Goal: Transaction & Acquisition: Purchase product/service

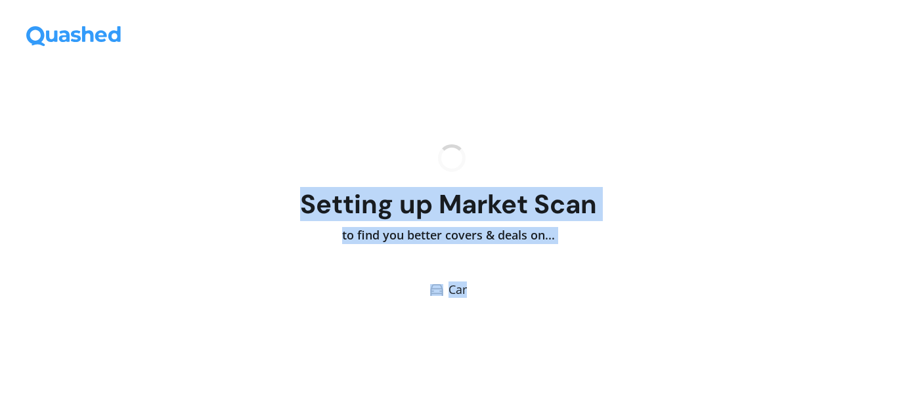
drag, startPoint x: 0, startPoint y: 0, endPoint x: 511, endPoint y: 322, distance: 603.7
click at [511, 322] on div "Setting up Market Scan to find you better covers & deals on... Car" at bounding box center [448, 221] width 897 height 343
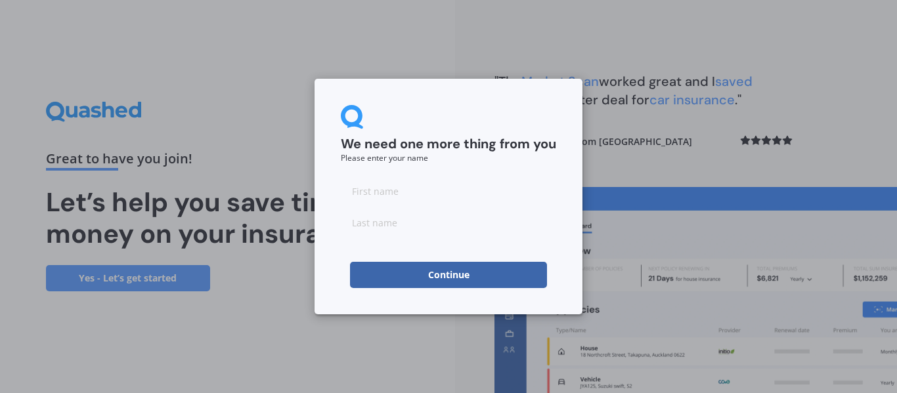
click at [405, 195] on input at bounding box center [448, 191] width 215 height 26
type input "[PERSON_NAME]"
click at [404, 223] on input at bounding box center [448, 222] width 215 height 26
type input "[PERSON_NAME]"
click at [419, 274] on button "Continue" at bounding box center [448, 275] width 197 height 26
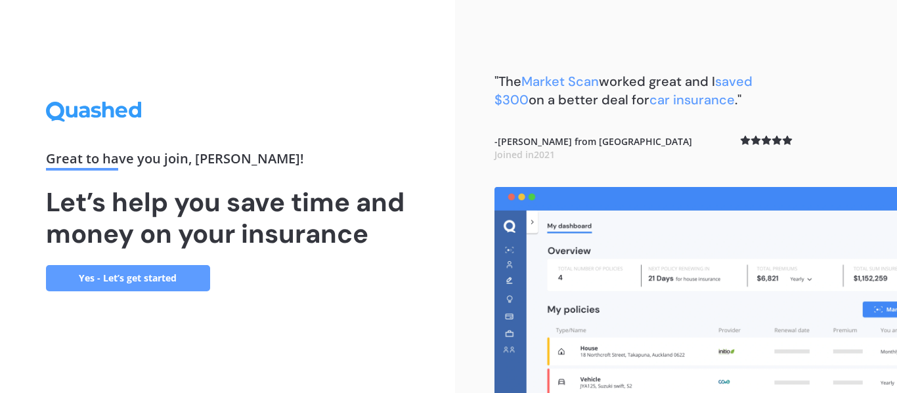
click at [105, 286] on link "Yes - Let’s get started" at bounding box center [128, 278] width 164 height 26
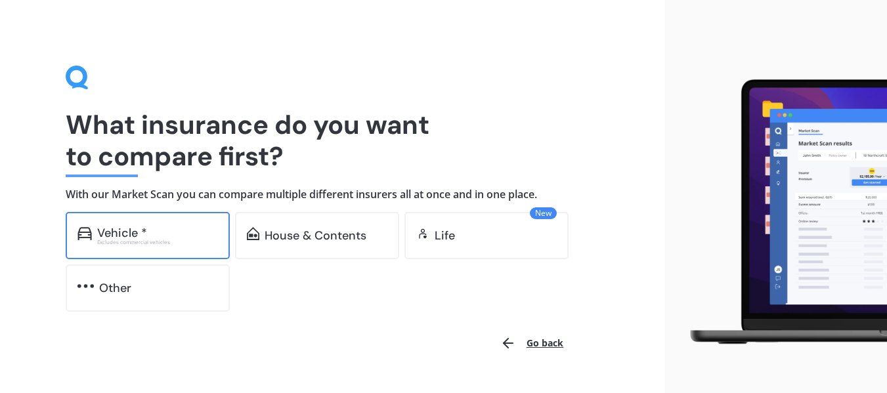
click at [135, 238] on div "Vehicle *" at bounding box center [122, 233] width 50 height 13
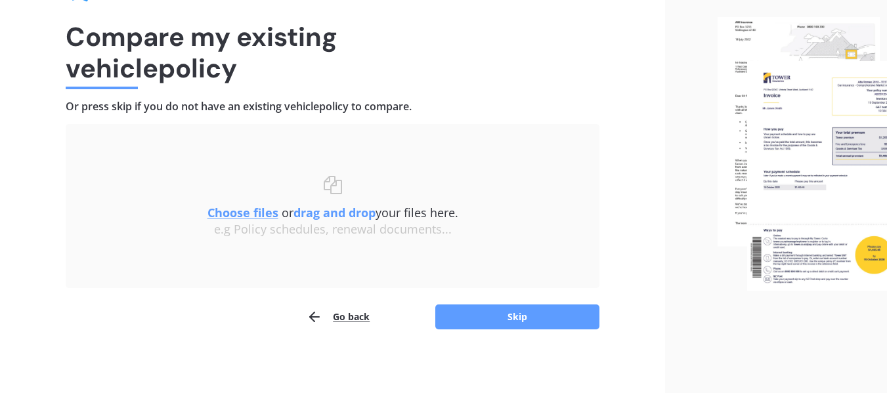
scroll to position [91, 0]
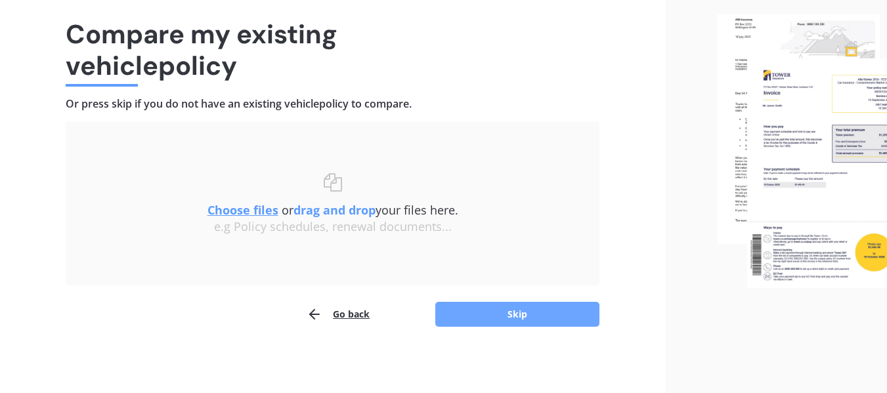
click at [547, 313] on button "Skip" at bounding box center [517, 314] width 164 height 25
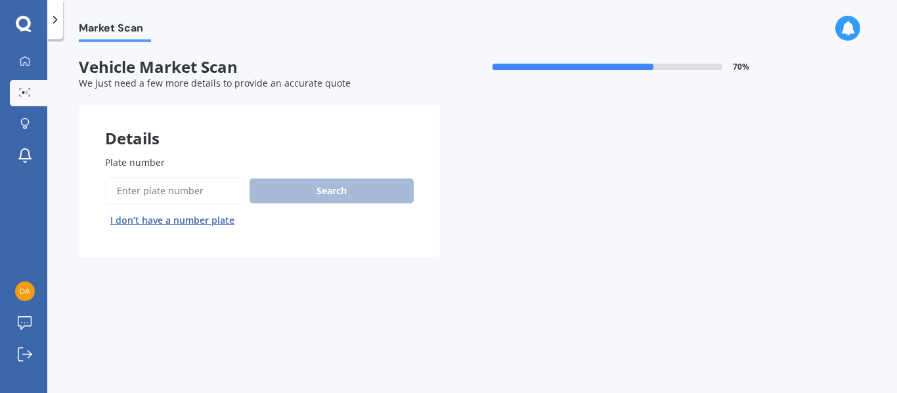
click at [179, 194] on input "Plate number" at bounding box center [174, 191] width 139 height 28
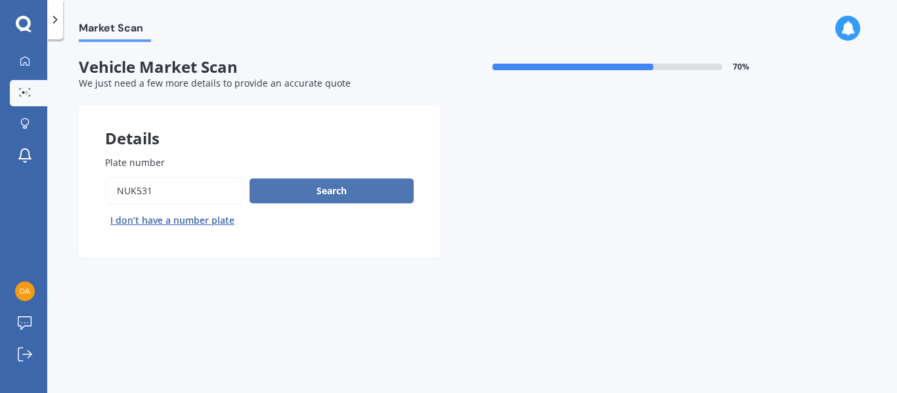
type input "NUK531"
click at [261, 200] on button "Search" at bounding box center [332, 191] width 164 height 25
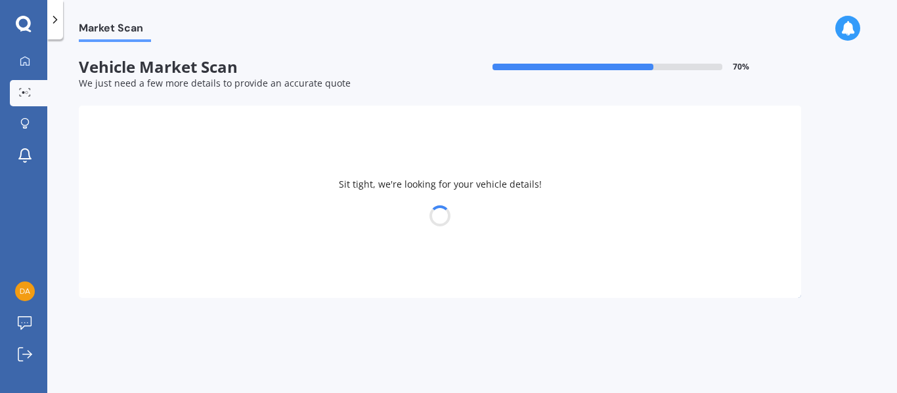
select select "NISSAN"
select select "NV350"
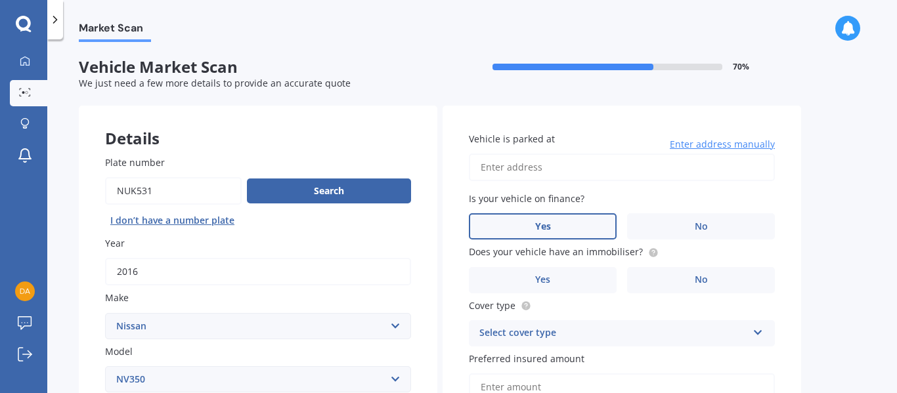
click at [584, 219] on label "Yes" at bounding box center [543, 226] width 148 height 26
click at [0, 0] on input "Yes" at bounding box center [0, 0] width 0 height 0
click at [567, 171] on input "Vehicle is parked at" at bounding box center [622, 168] width 306 height 28
type input "[STREET_ADDRESS][PERSON_NAME]"
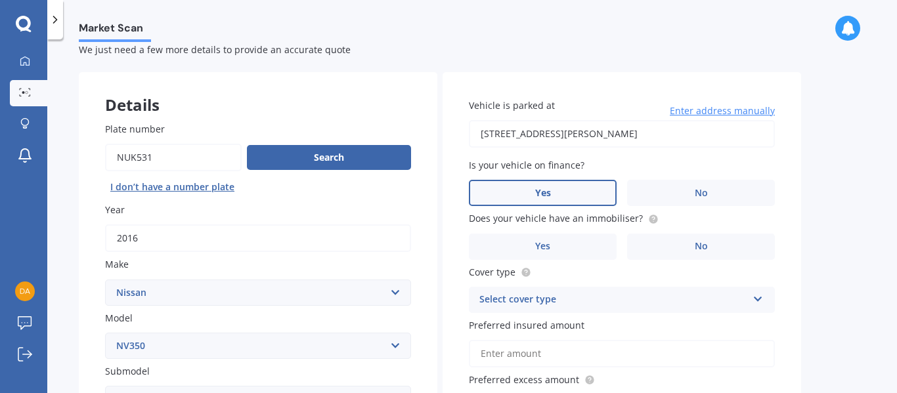
scroll to position [20, 0]
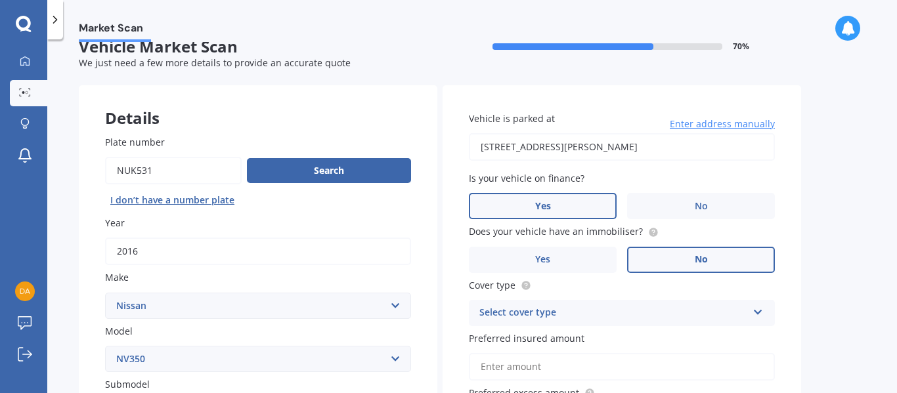
click at [720, 268] on label "No" at bounding box center [701, 260] width 148 height 26
click at [0, 0] on input "No" at bounding box center [0, 0] width 0 height 0
click at [730, 320] on div "Select cover type" at bounding box center [613, 313] width 268 height 16
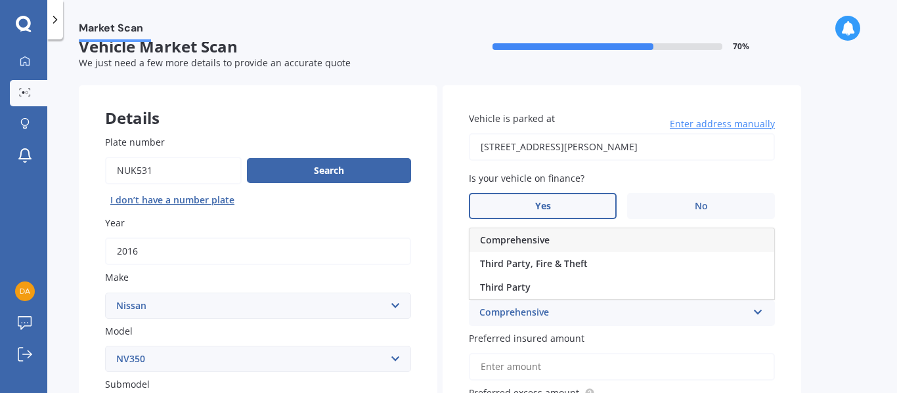
click at [559, 235] on div "Comprehensive" at bounding box center [621, 240] width 305 height 24
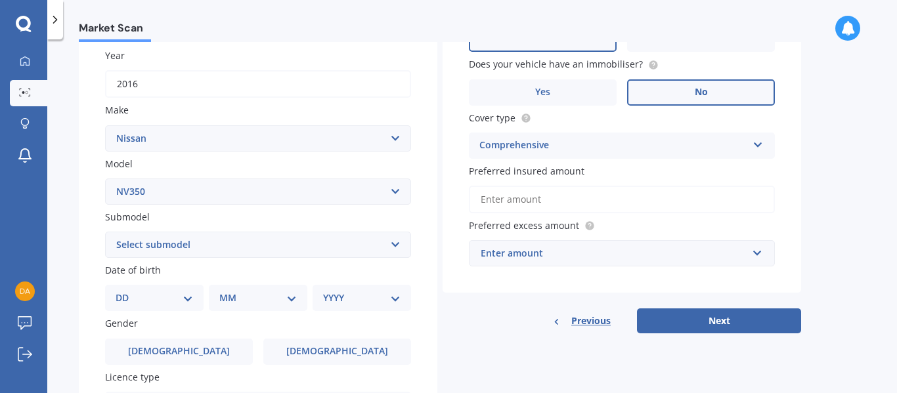
scroll to position [199, 0]
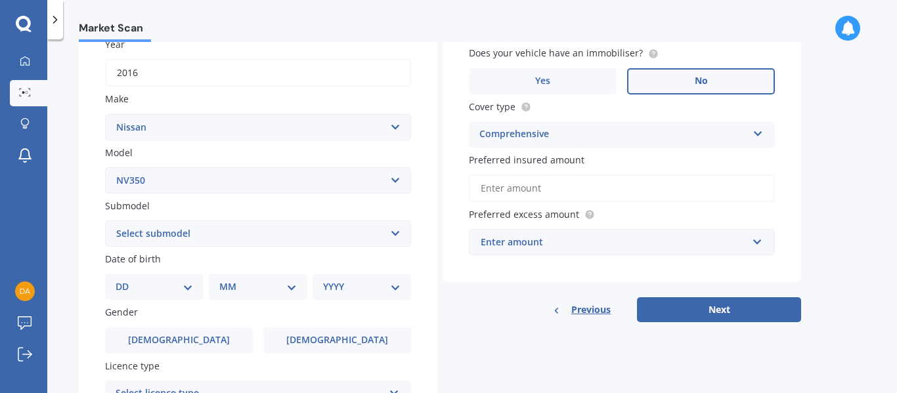
click at [628, 198] on input "Preferred insured amount" at bounding box center [622, 189] width 306 height 28
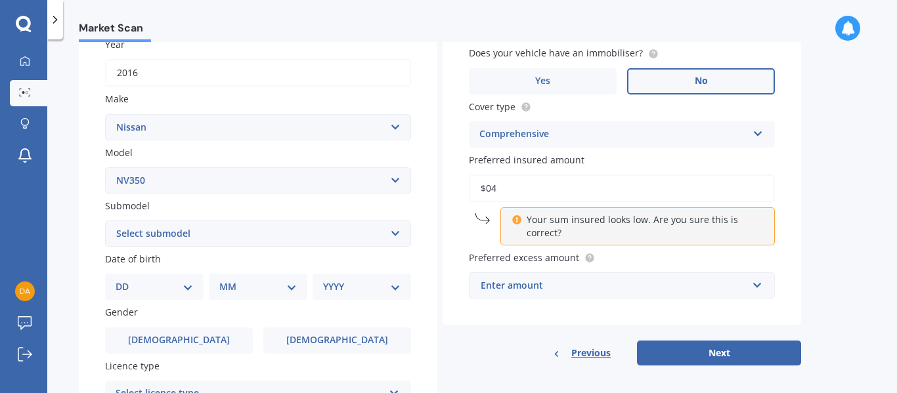
type input "$0"
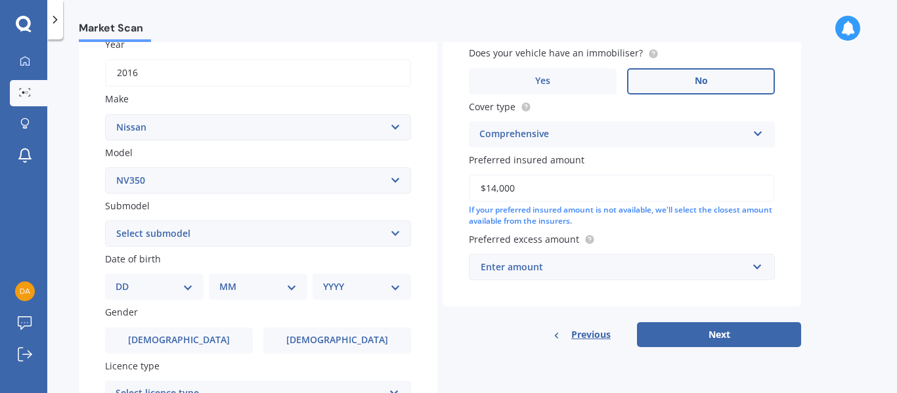
type input "$14,000"
click at [626, 272] on div "Enter amount" at bounding box center [614, 267] width 267 height 14
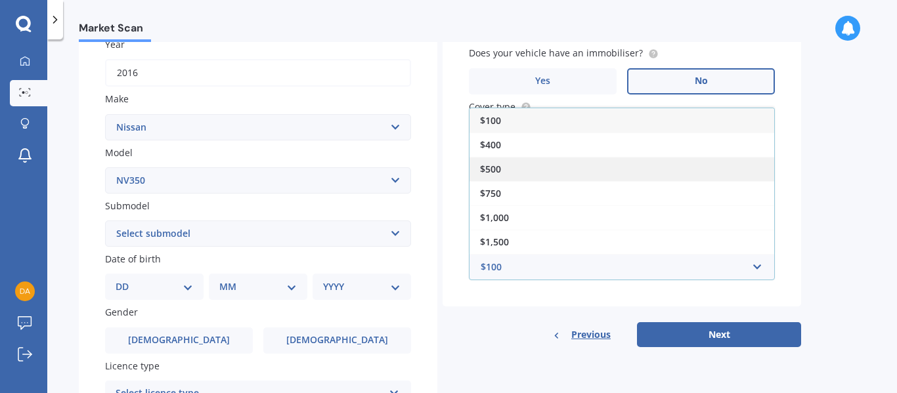
click at [487, 160] on div "$500" at bounding box center [621, 169] width 305 height 24
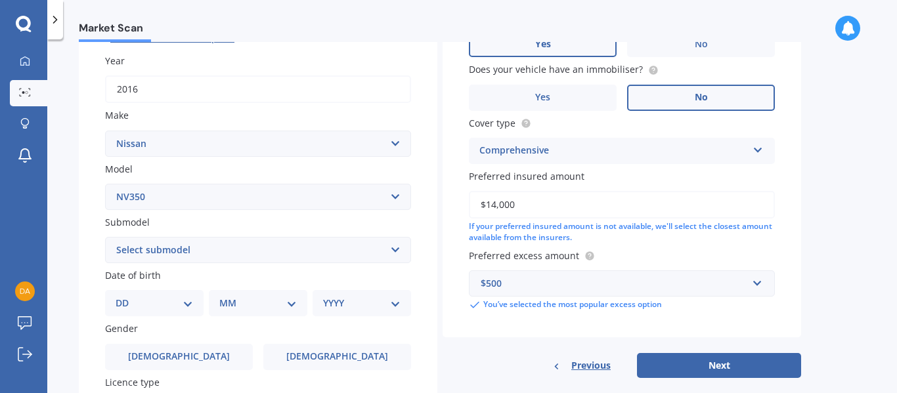
scroll to position [183, 0]
click at [291, 259] on select "Select submodel [PERSON_NAME] Caravan Petrol Caravan Premium GX Urvan" at bounding box center [258, 250] width 306 height 26
select select "CARAVAN"
click at [105, 237] on select "Select submodel [PERSON_NAME] Caravan Petrol Caravan Premium GX Urvan" at bounding box center [258, 250] width 306 height 26
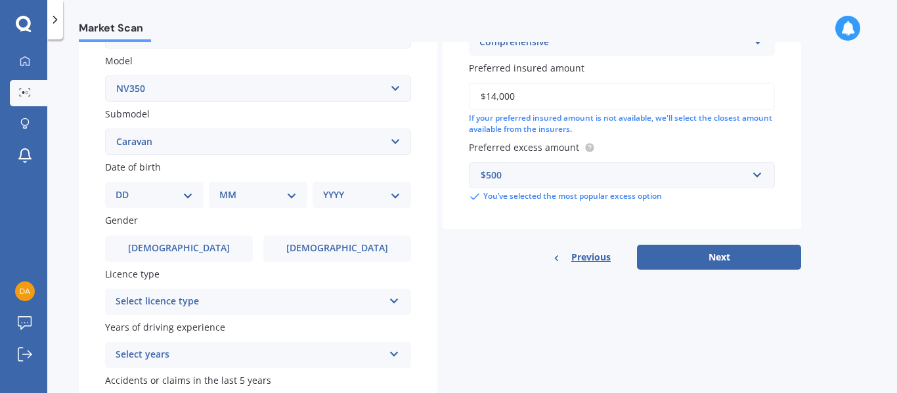
scroll to position [302, 0]
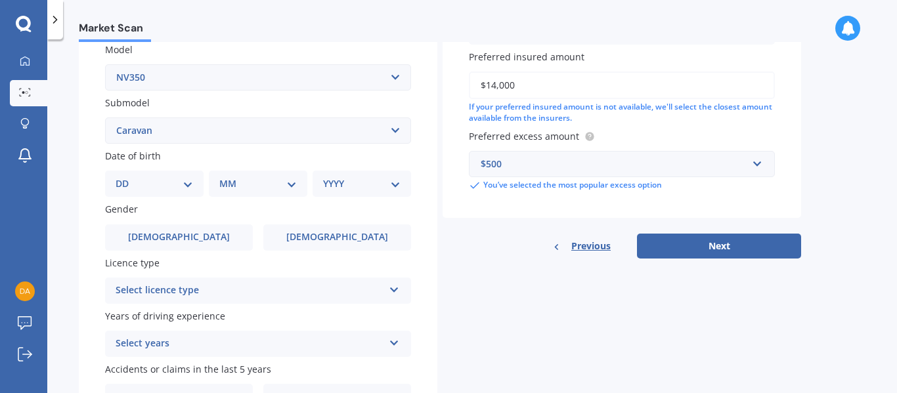
click at [181, 179] on select "DD 01 02 03 04 05 06 07 08 09 10 11 12 13 14 15 16 17 18 19 20 21 22 23 24 25 2…" at bounding box center [154, 184] width 77 height 14
select select "05"
click at [126, 177] on select "DD 01 02 03 04 05 06 07 08 09 10 11 12 13 14 15 16 17 18 19 20 21 22 23 24 25 2…" at bounding box center [154, 184] width 77 height 14
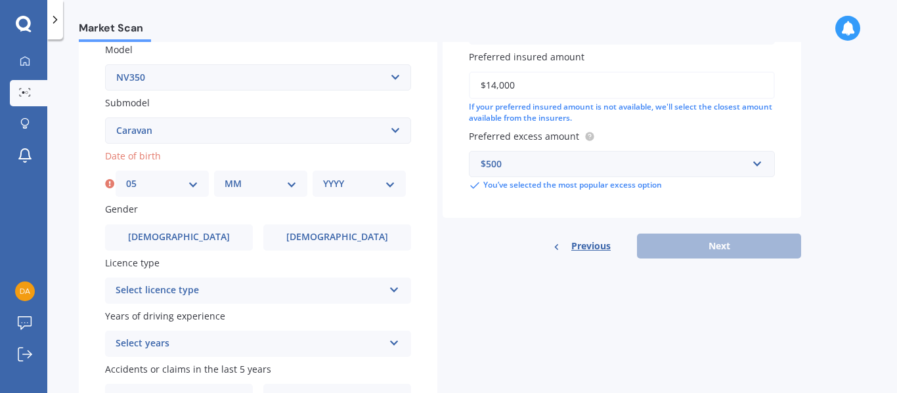
click at [284, 189] on select "MM 01 02 03 04 05 06 07 08 09 10 11 12" at bounding box center [261, 184] width 72 height 14
select select "11"
click at [225, 177] on select "MM 01 02 03 04 05 06 07 08 09 10 11 12" at bounding box center [261, 184] width 72 height 14
click at [341, 188] on select "YYYY 2025 2024 2023 2022 2021 2020 2019 2018 2017 2016 2015 2014 2013 2012 2011…" at bounding box center [359, 184] width 72 height 14
select select "1967"
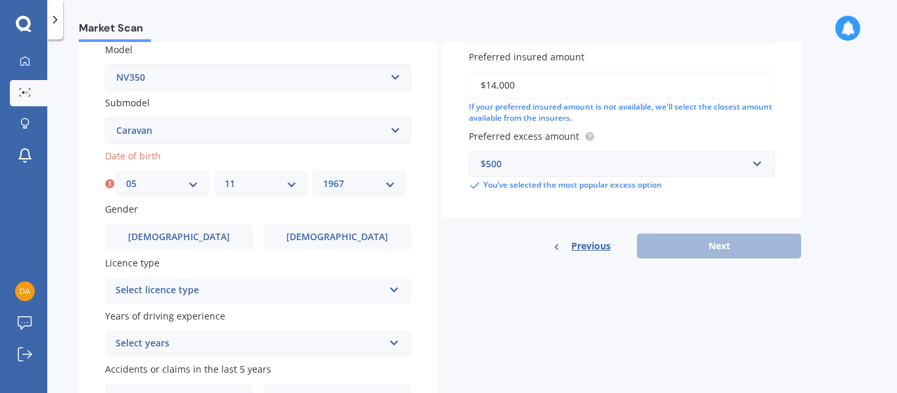
click at [323, 177] on select "YYYY 2025 2024 2023 2022 2021 2020 2019 2018 2017 2016 2015 2014 2013 2012 2011…" at bounding box center [359, 184] width 72 height 14
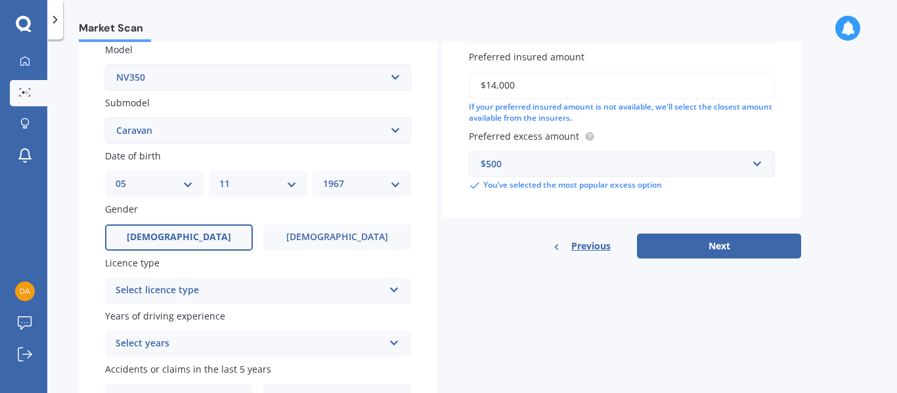
click at [185, 239] on span "[DEMOGRAPHIC_DATA]" at bounding box center [179, 237] width 104 height 11
click at [0, 0] on input "[DEMOGRAPHIC_DATA]" at bounding box center [0, 0] width 0 height 0
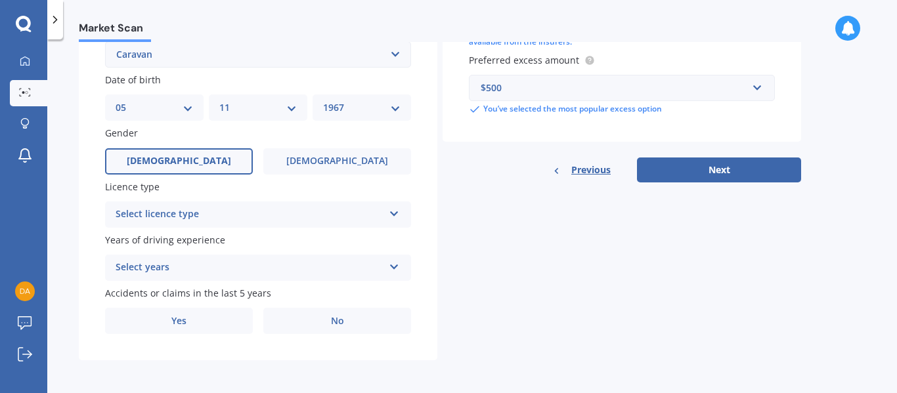
scroll to position [380, 0]
click at [197, 217] on div "Select licence type" at bounding box center [250, 214] width 268 height 16
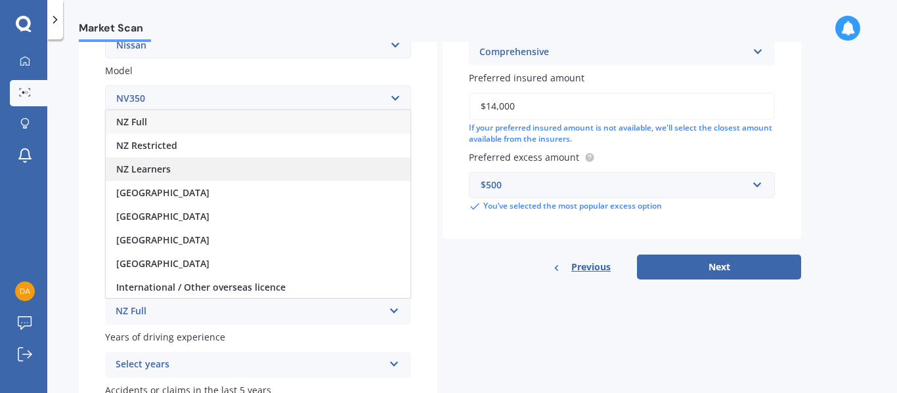
scroll to position [280, 0]
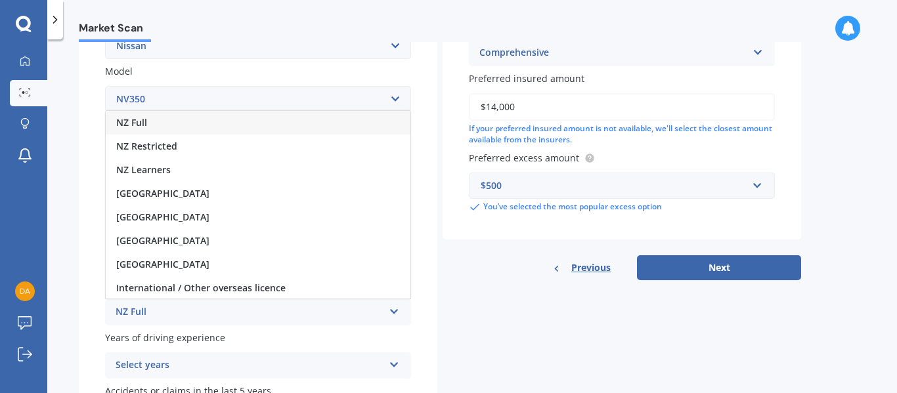
click at [148, 128] on div "NZ Full" at bounding box center [258, 123] width 305 height 24
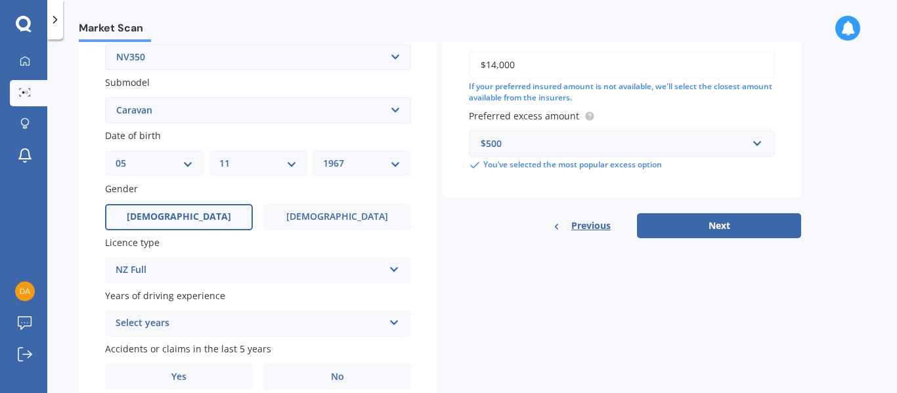
scroll to position [332, 0]
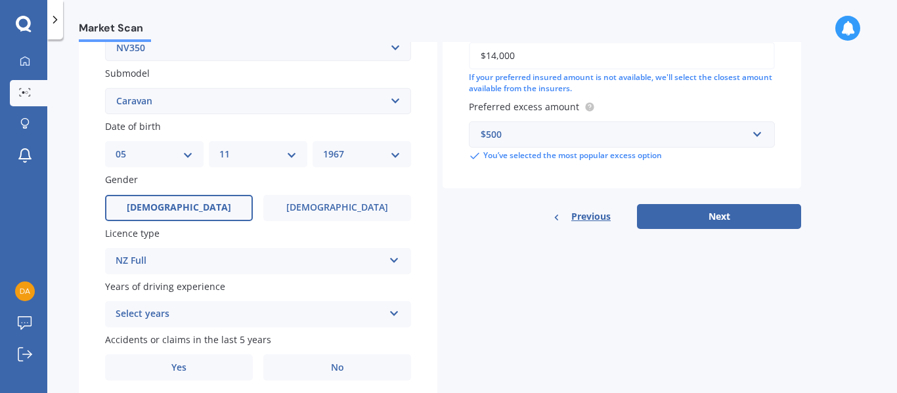
click at [236, 318] on div "Select years" at bounding box center [250, 315] width 268 height 16
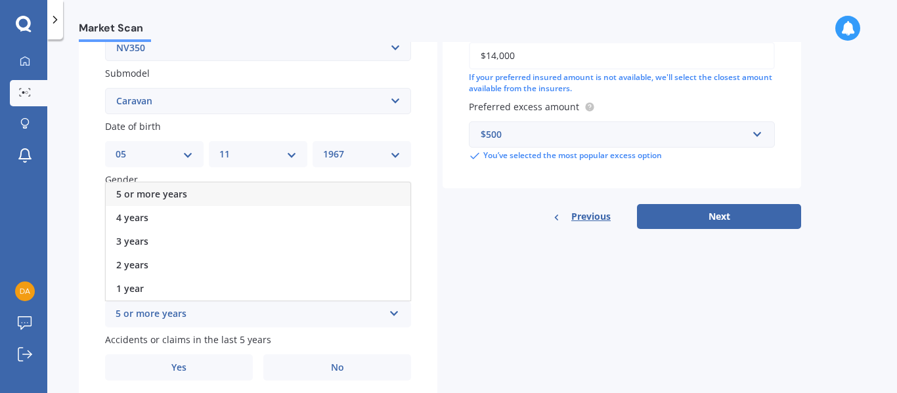
click at [181, 192] on span "5 or more years" at bounding box center [151, 194] width 71 height 12
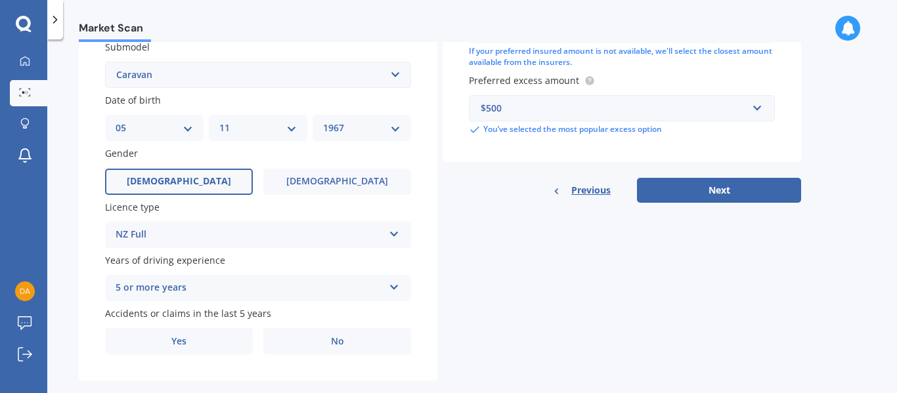
scroll to position [380, 0]
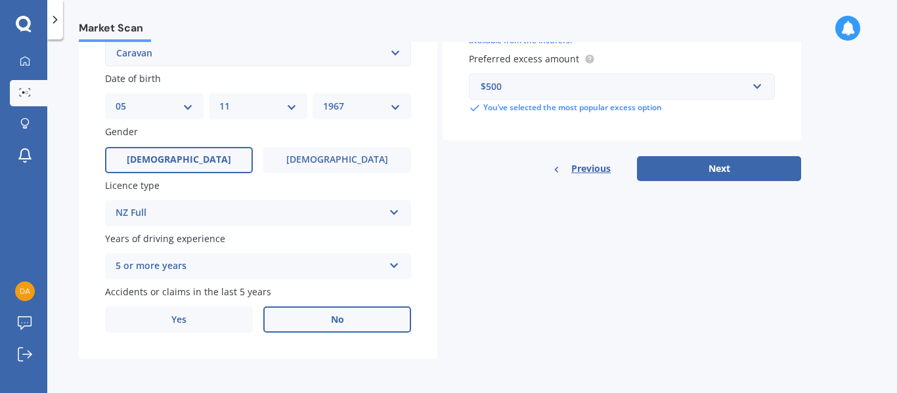
click at [354, 317] on label "No" at bounding box center [337, 320] width 148 height 26
click at [0, 0] on input "No" at bounding box center [0, 0] width 0 height 0
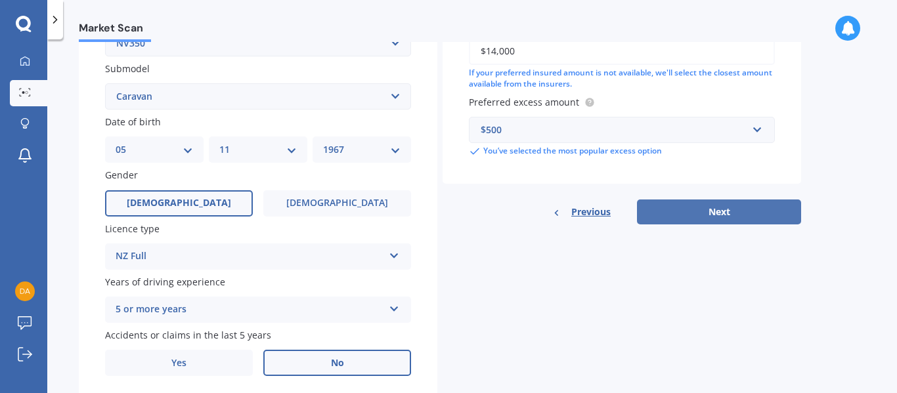
click at [724, 206] on button "Next" at bounding box center [719, 212] width 164 height 25
select select "05"
select select "11"
select select "1967"
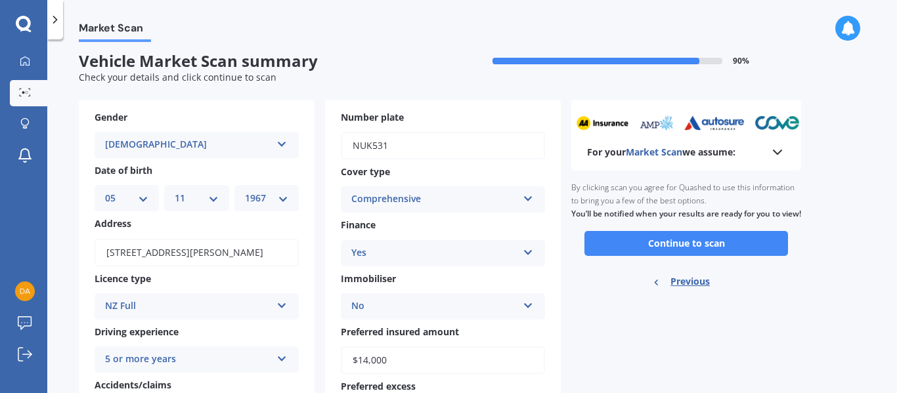
scroll to position [0, 0]
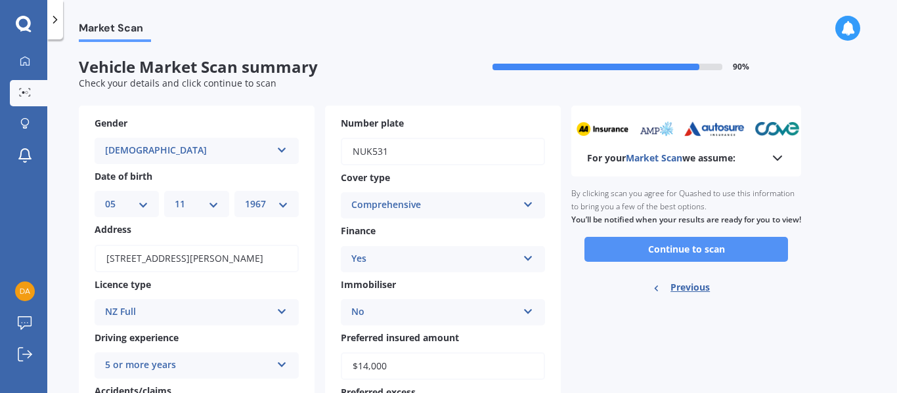
click at [687, 262] on button "Continue to scan" at bounding box center [686, 249] width 204 height 25
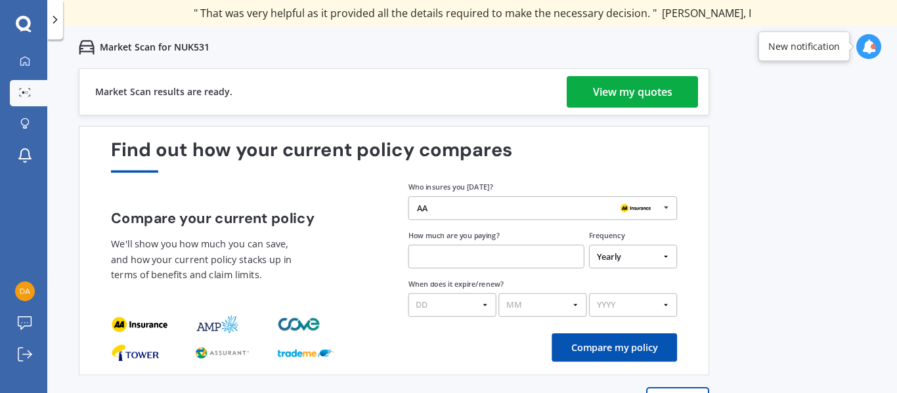
click at [663, 102] on div "View my quotes" at bounding box center [632, 92] width 79 height 32
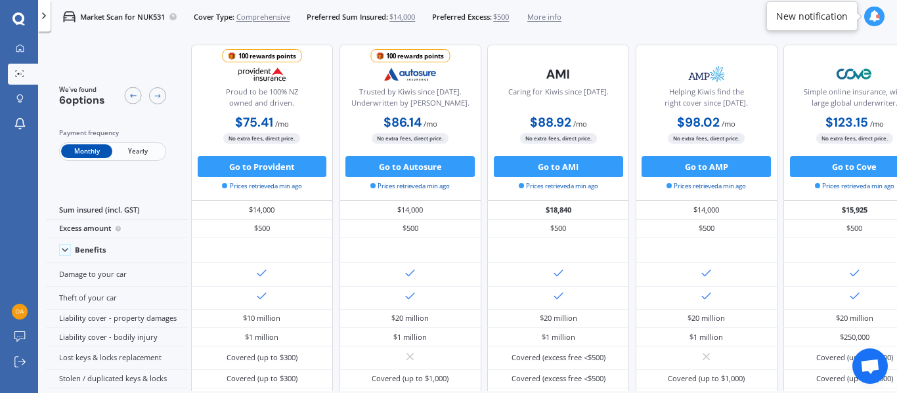
scroll to position [0, 223]
